Goal: Navigation & Orientation: Find specific page/section

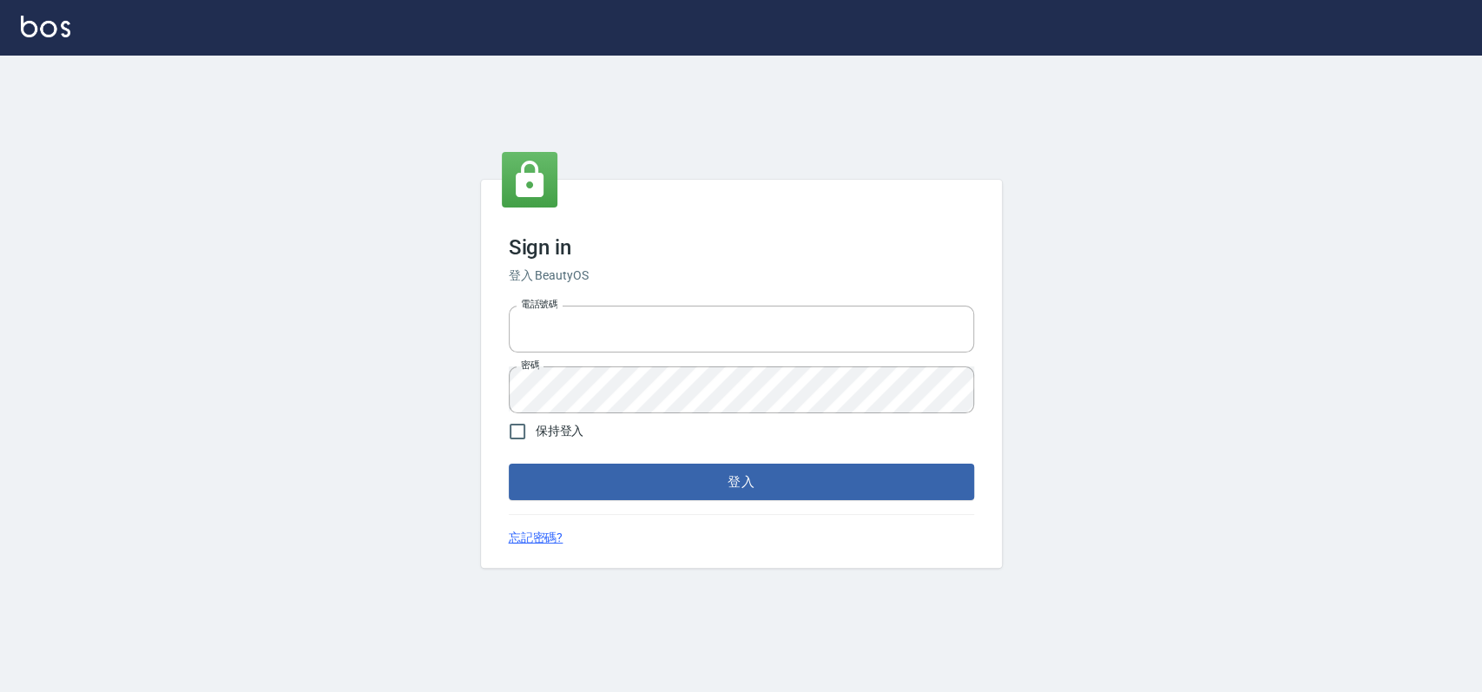
type input "033323173"
click at [713, 502] on div "Sign in 登入 BeautyOS 電話號碼 [PHONE_NUMBER] 電話號碼 密碼 密碼 保持登入 登入 忘記密碼?" at bounding box center [741, 374] width 521 height 388
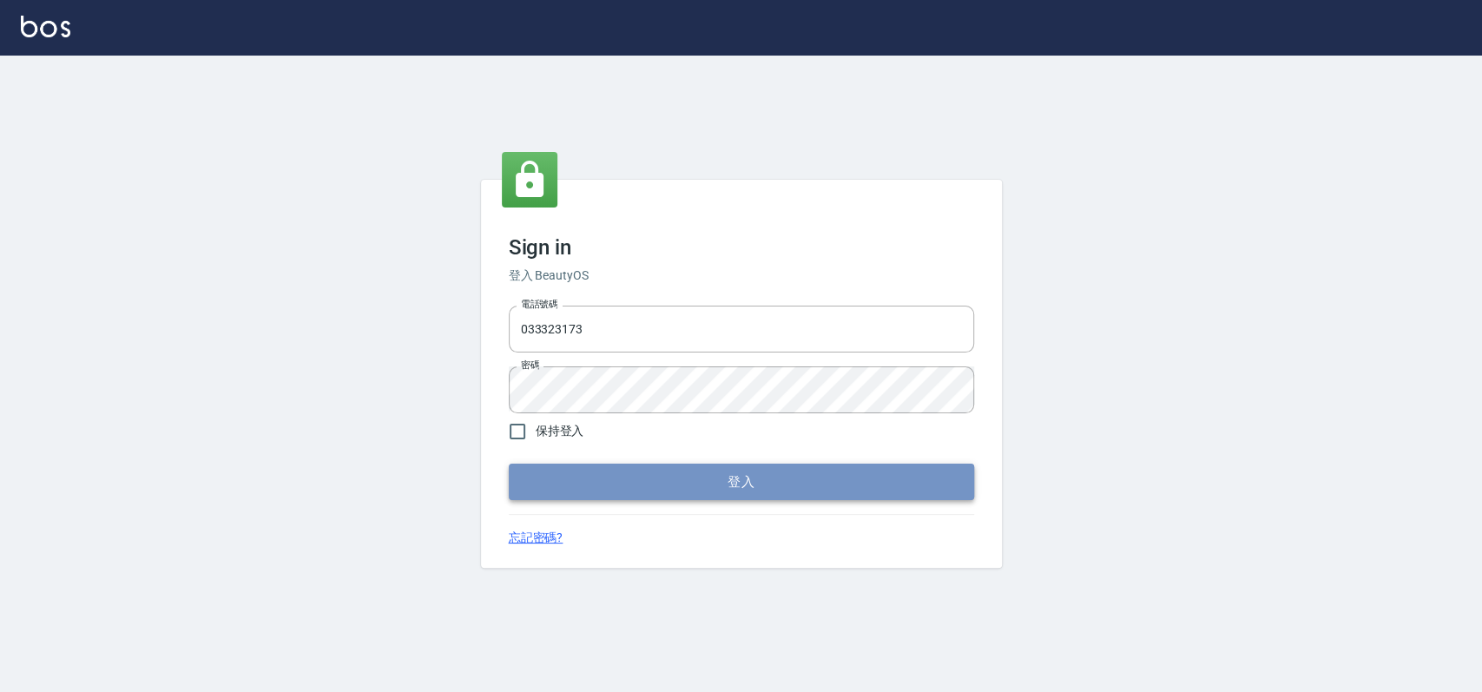
click at [729, 486] on button "登入" at bounding box center [741, 482] width 465 height 36
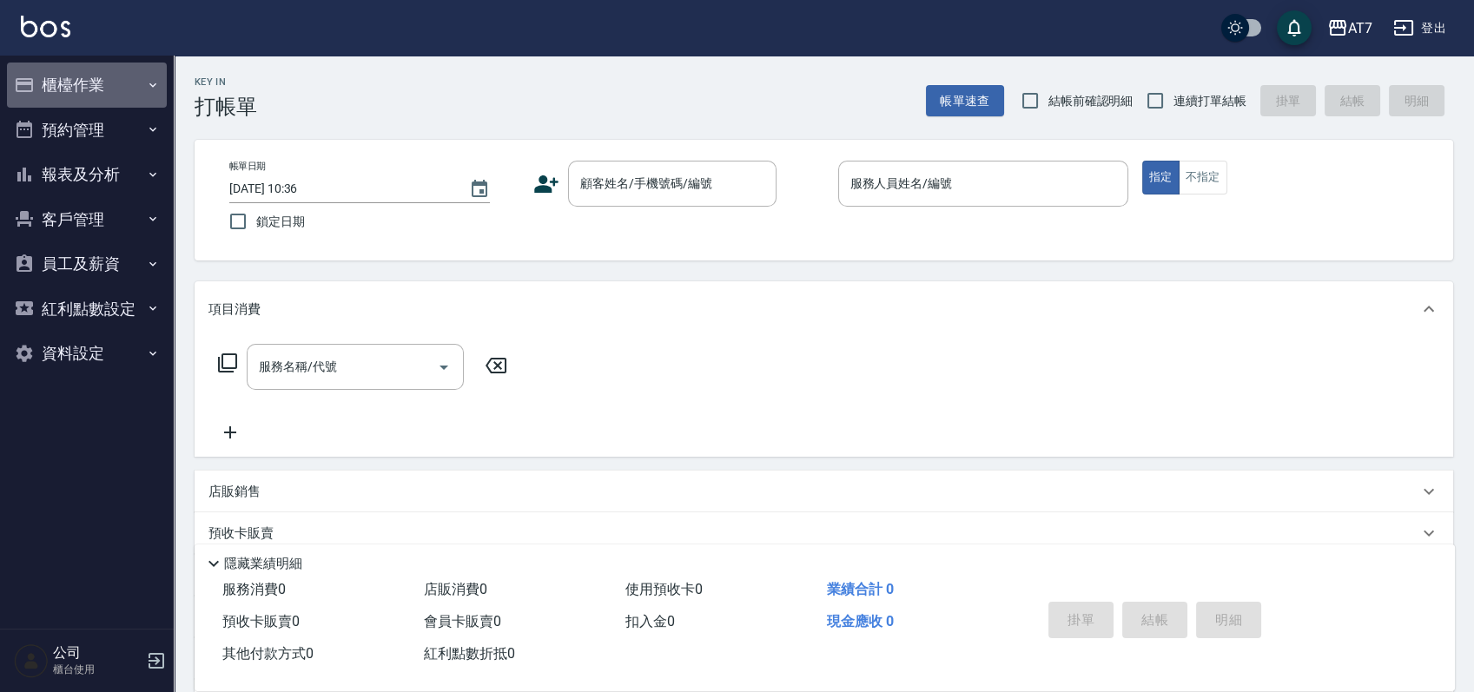
click at [103, 92] on button "櫃檯作業" at bounding box center [87, 85] width 160 height 45
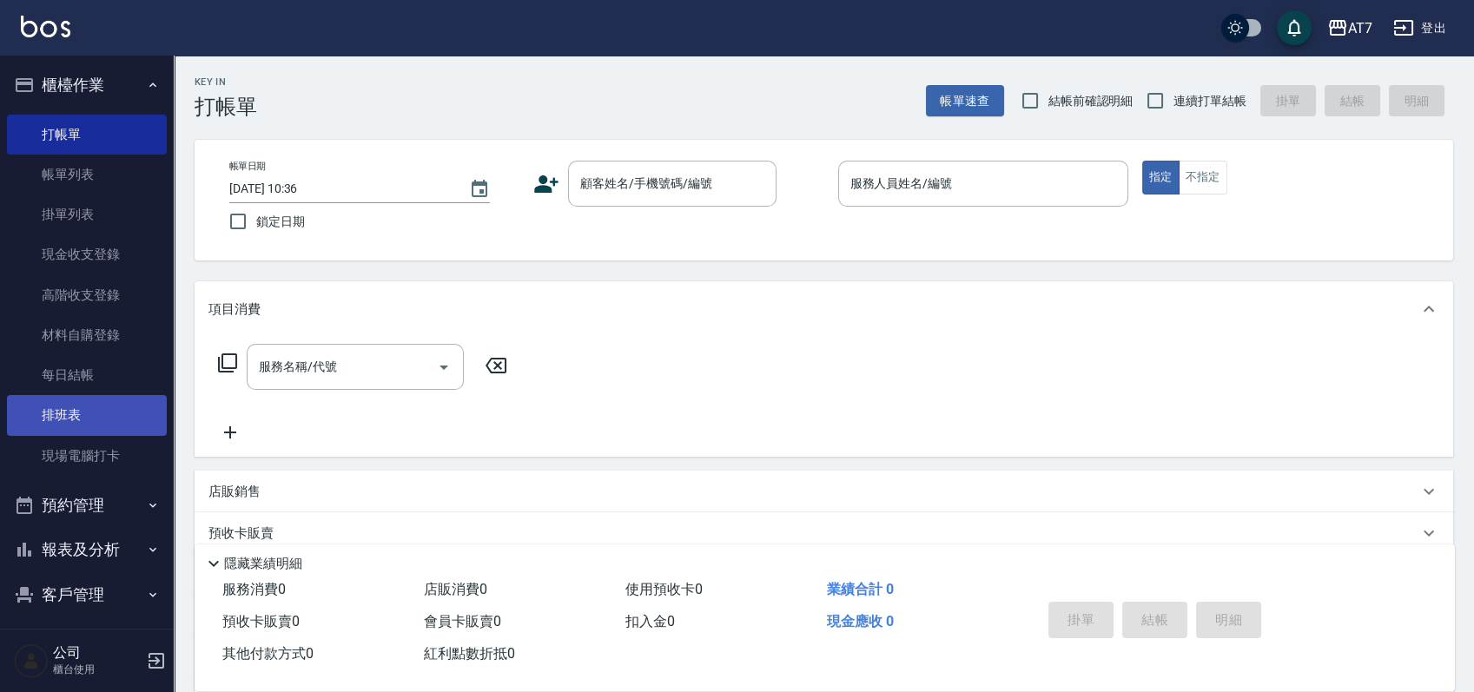
click at [113, 417] on link "排班表" at bounding box center [87, 415] width 160 height 40
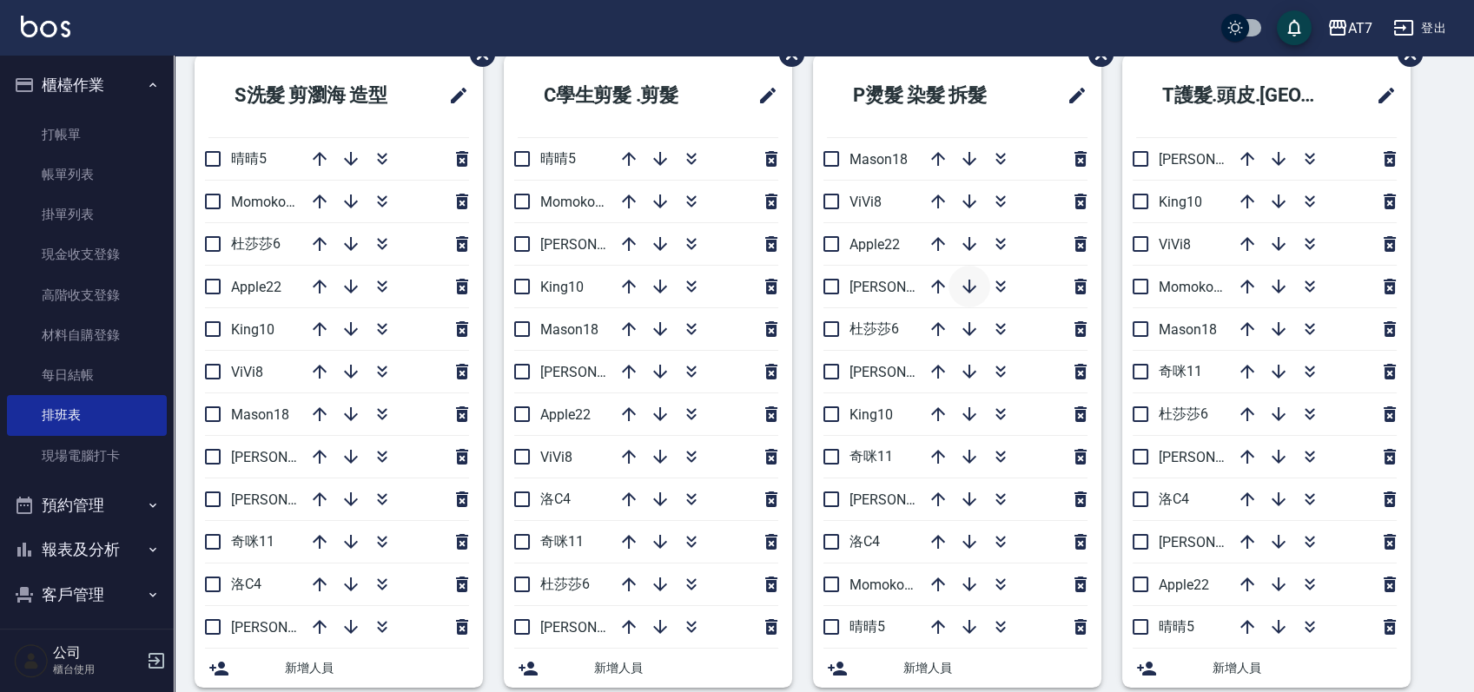
scroll to position [115, 0]
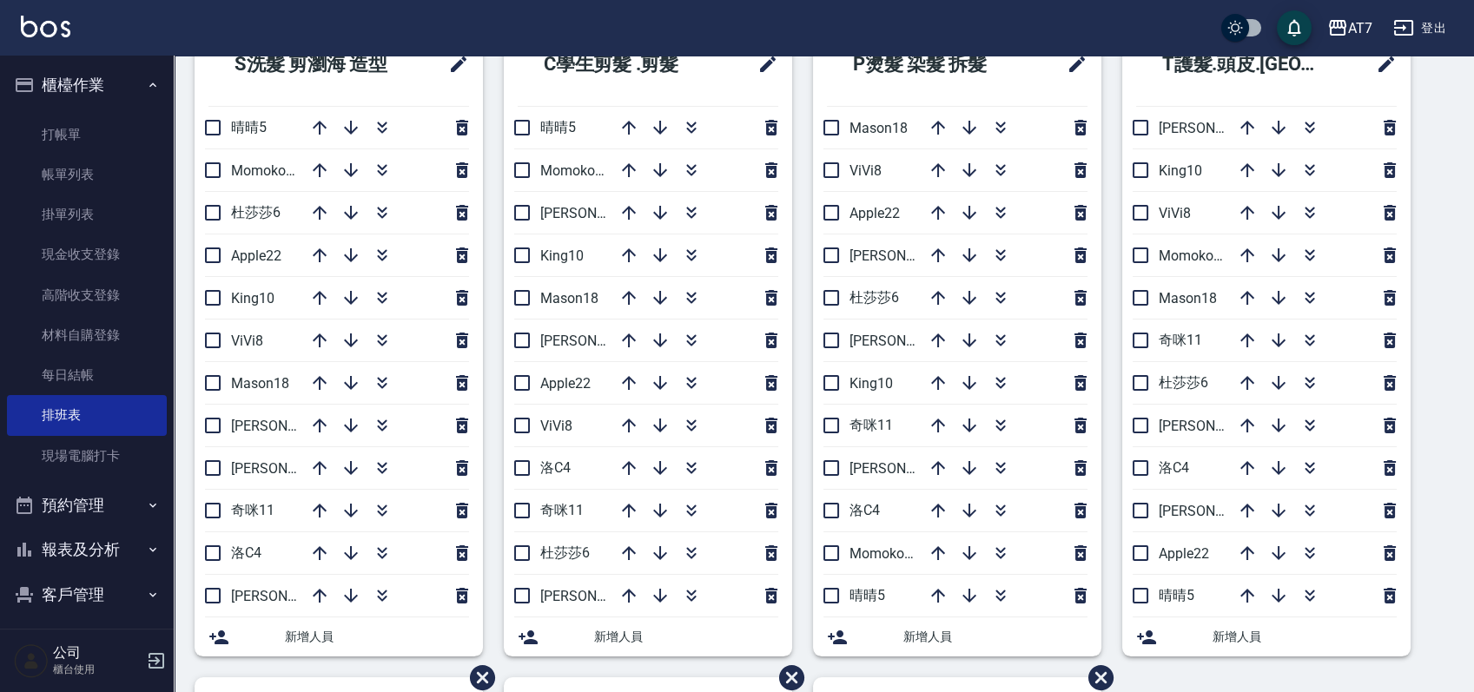
click at [1430, 452] on div "S洗髮 剪瀏海 造型 晴晴5 Momoko12 [PERSON_NAME]6 Apple22 King10 ViVi8 Mason18 [PERSON_NAM…" at bounding box center [813, 677] width 1279 height 1309
